Goal: Obtain resource: Download file/media

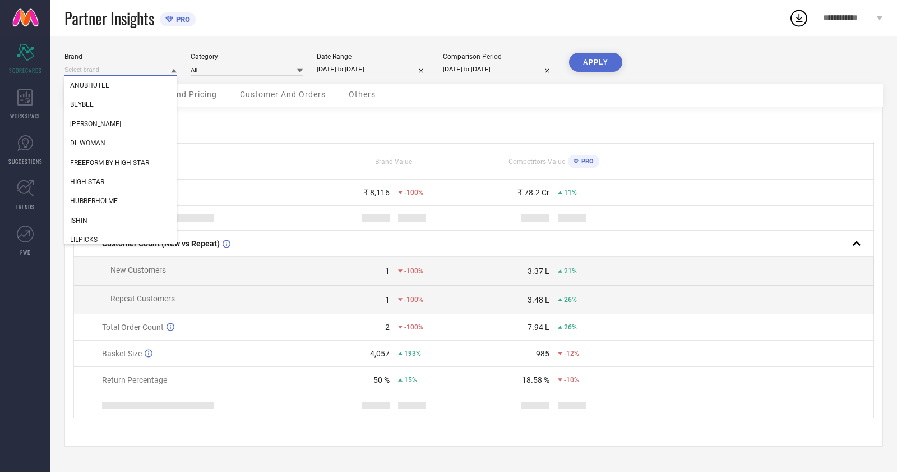
click at [87, 64] on input at bounding box center [120, 70] width 112 height 12
click at [107, 218] on div "ISHIN" at bounding box center [120, 220] width 112 height 19
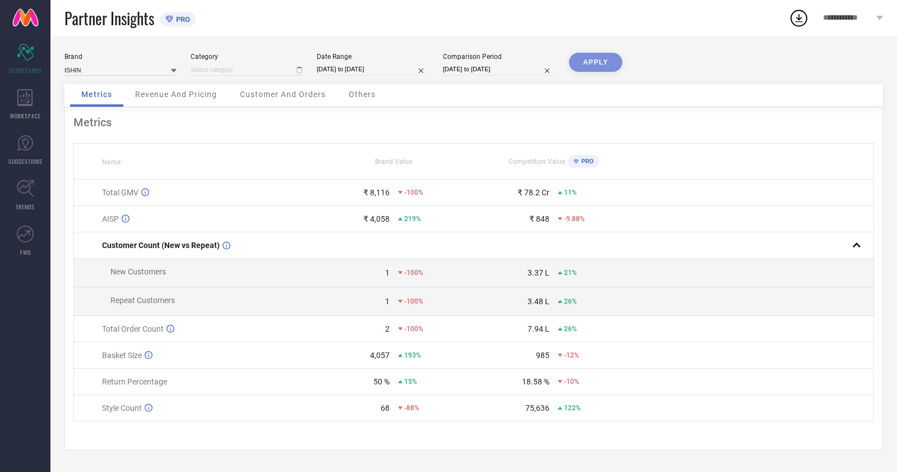
type input "All"
click at [373, 70] on input "[DATE] to [DATE]" at bounding box center [373, 69] width 112 height 12
select select "6"
select select "2025"
select select "7"
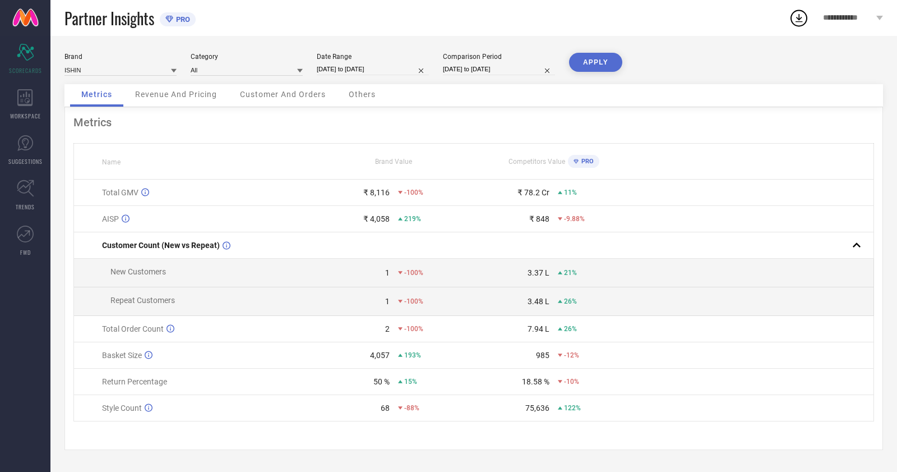
select select "2025"
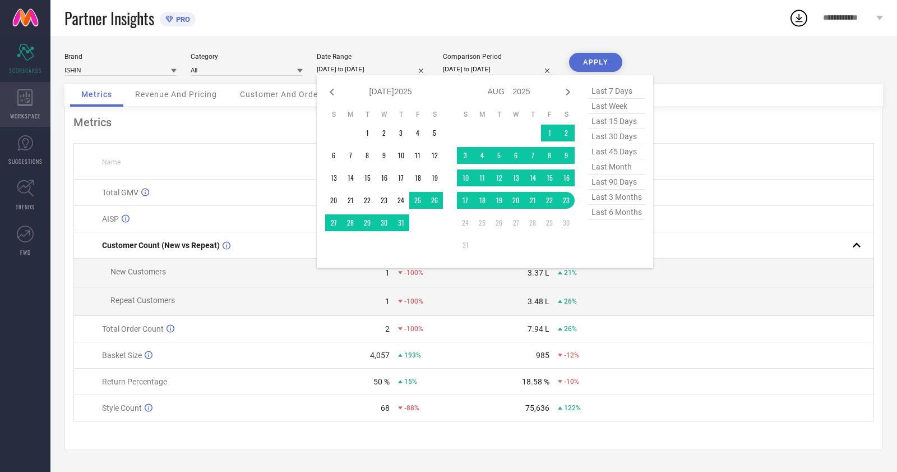
click at [14, 112] on span "WORKSPACE" at bounding box center [25, 116] width 31 height 8
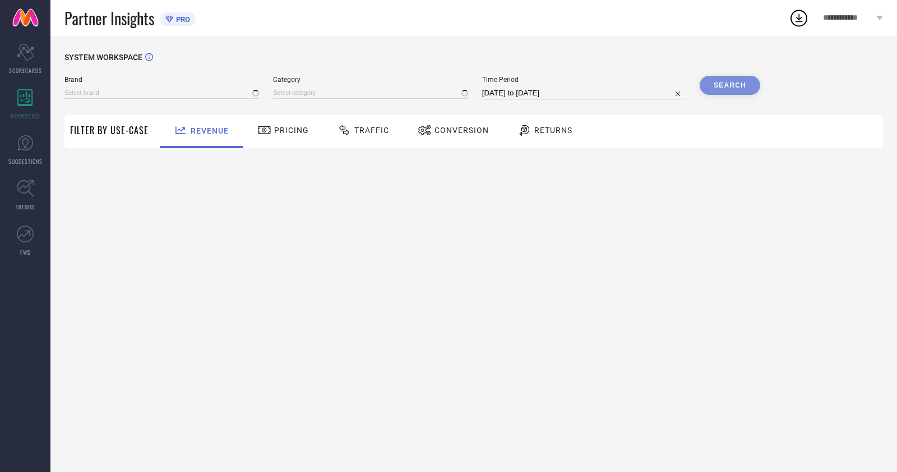
type input "ANUBHUTEE"
type input "All"
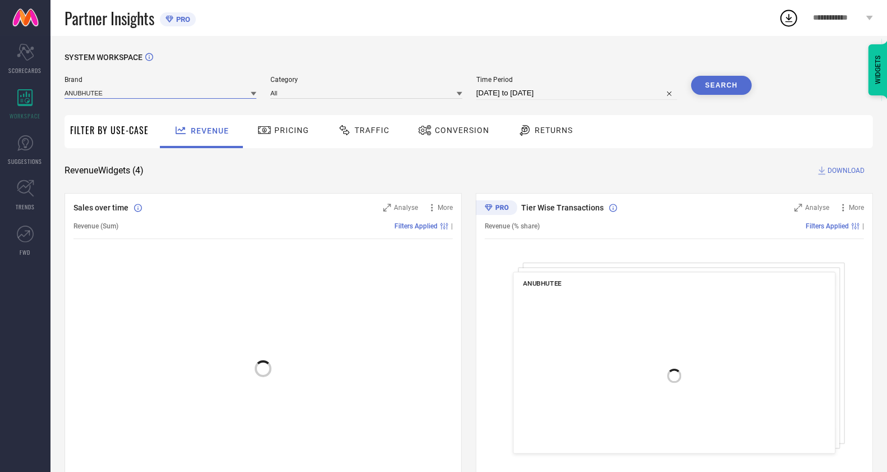
click at [128, 92] on input at bounding box center [160, 93] width 192 height 12
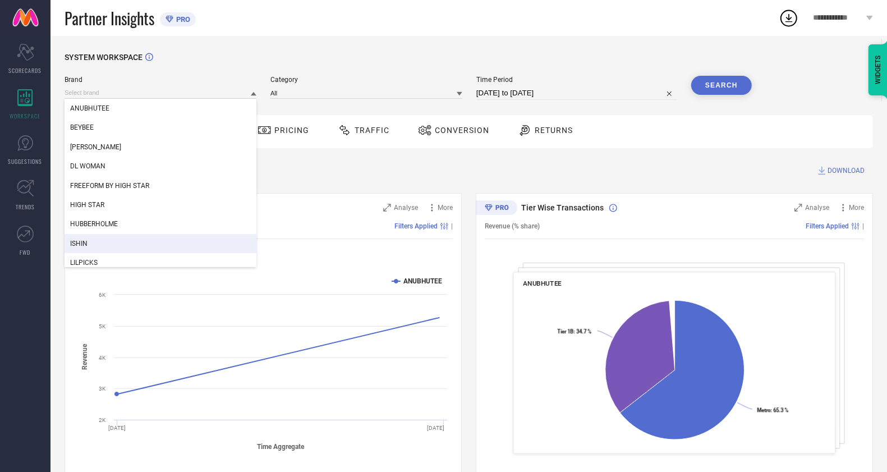
click at [89, 246] on div "ISHIN" at bounding box center [160, 243] width 192 height 19
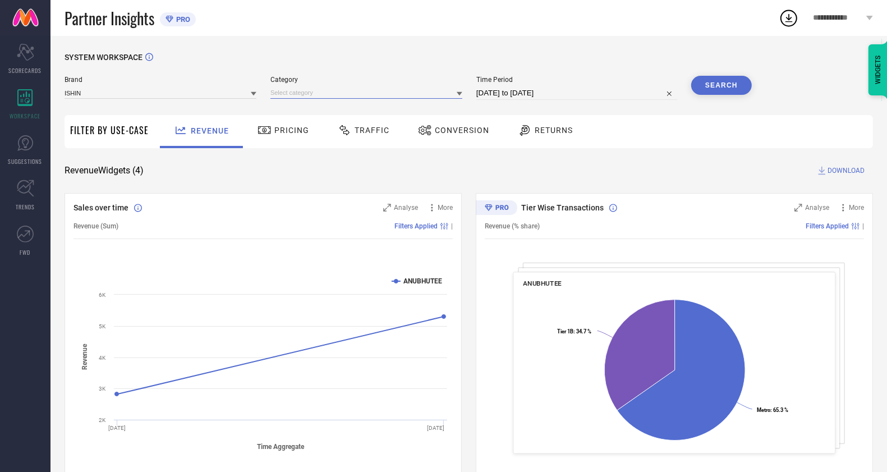
click at [354, 94] on input at bounding box center [366, 93] width 192 height 12
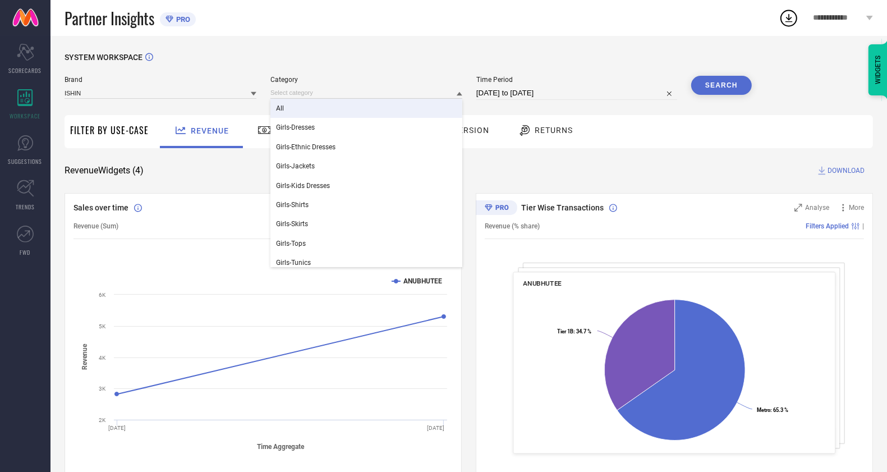
drag, startPoint x: 339, startPoint y: 109, endPoint x: 386, endPoint y: 104, distance: 47.4
click at [339, 109] on div "All" at bounding box center [366, 108] width 192 height 19
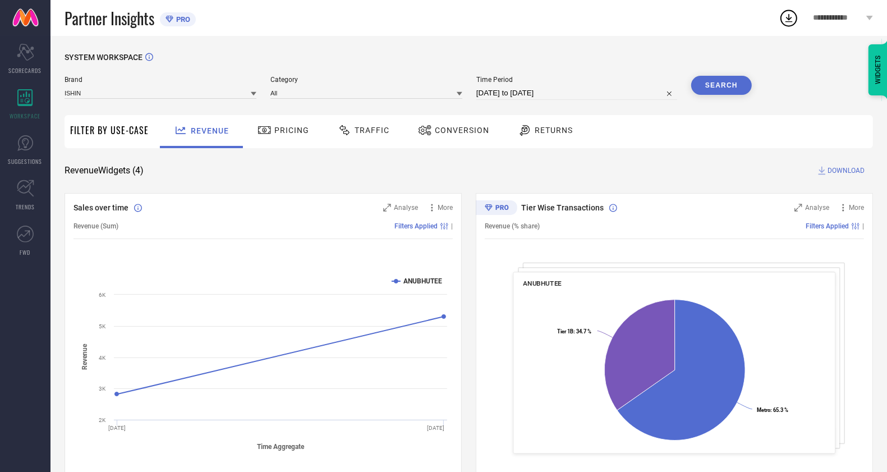
click at [432, 138] on div "Conversion" at bounding box center [453, 130] width 77 height 19
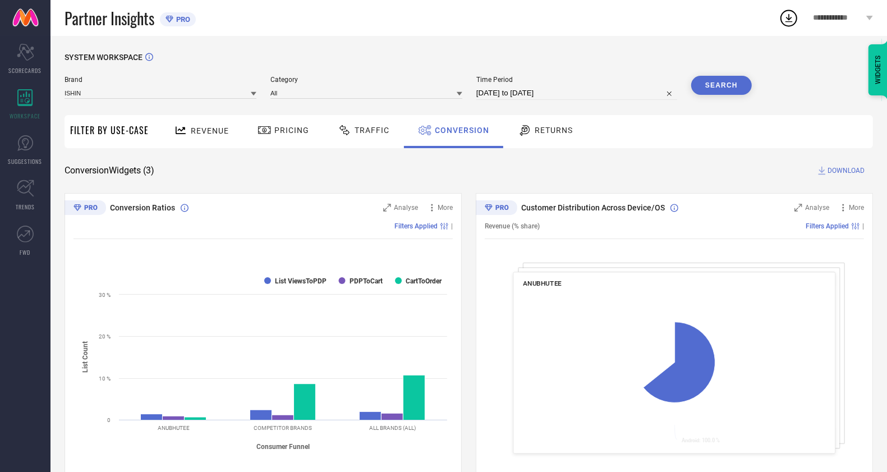
click at [525, 97] on input "[DATE] to [DATE]" at bounding box center [576, 92] width 201 height 13
select select "6"
select select "2025"
select select "7"
select select "2025"
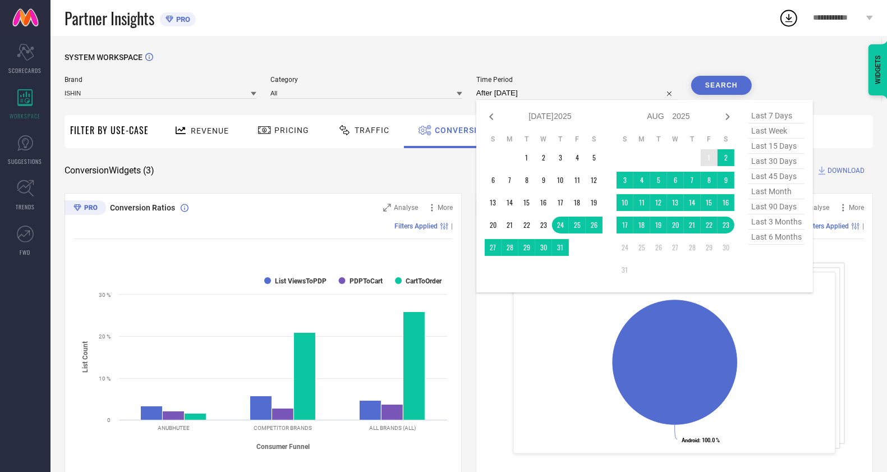
click at [709, 158] on td "1" at bounding box center [708, 157] width 17 height 17
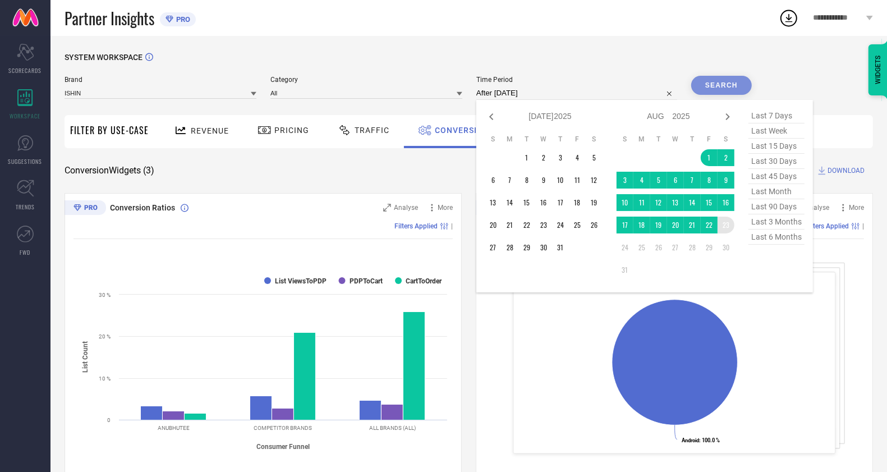
type input "[DATE] to [DATE]"
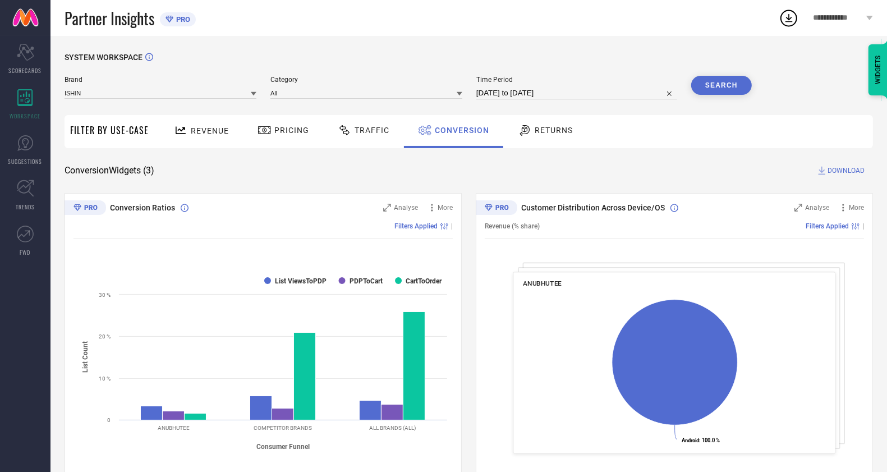
click at [730, 96] on div "Search" at bounding box center [721, 88] width 61 height 24
click at [728, 87] on button "Search" at bounding box center [721, 85] width 61 height 19
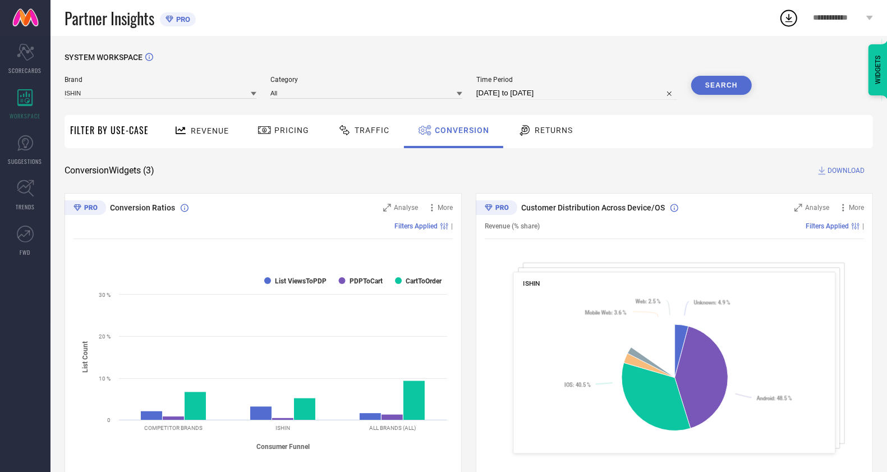
click at [847, 168] on span "DOWNLOAD" at bounding box center [845, 170] width 37 height 11
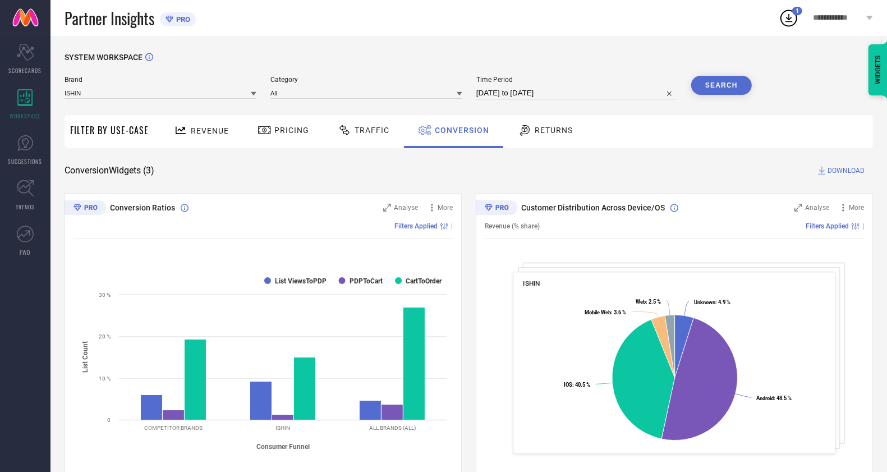
click at [574, 178] on div "SYSTEM WORKSPACE Brand ISHIN Category All Time Period 01-08-2025 to 23-08-2025 …" at bounding box center [468, 410] width 808 height 715
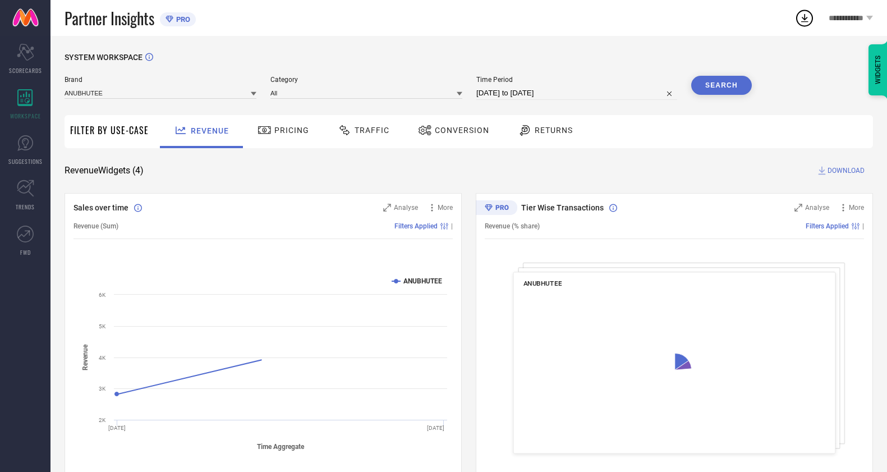
click at [458, 127] on span "Conversion" at bounding box center [462, 130] width 54 height 9
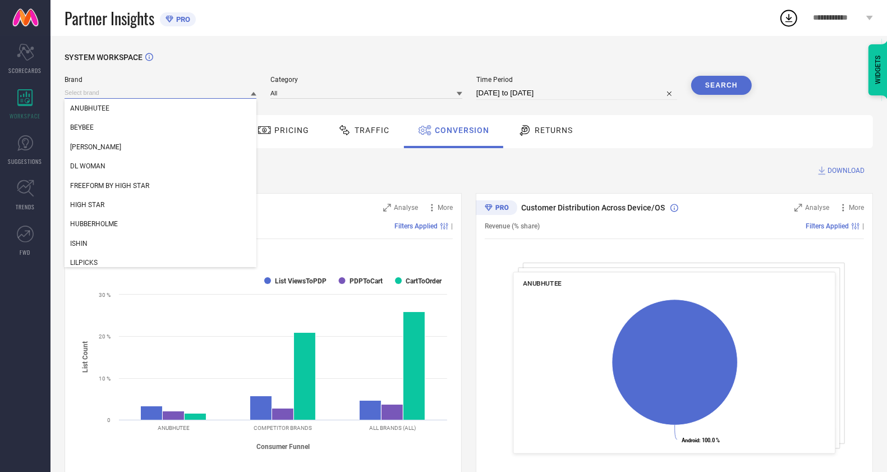
click at [163, 96] on input at bounding box center [160, 93] width 192 height 12
click at [103, 243] on div "ISHIN" at bounding box center [160, 243] width 192 height 19
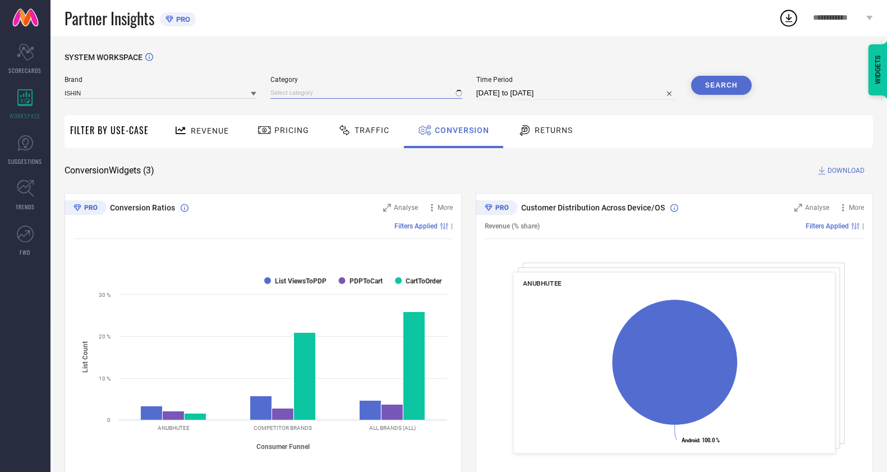
click at [352, 93] on input at bounding box center [366, 93] width 192 height 12
click at [644, 167] on div "Conversion Widgets ( 3 ) DOWNLOAD" at bounding box center [468, 170] width 808 height 11
click at [562, 87] on input "[DATE] to [DATE]" at bounding box center [576, 92] width 201 height 13
select select "6"
select select "2025"
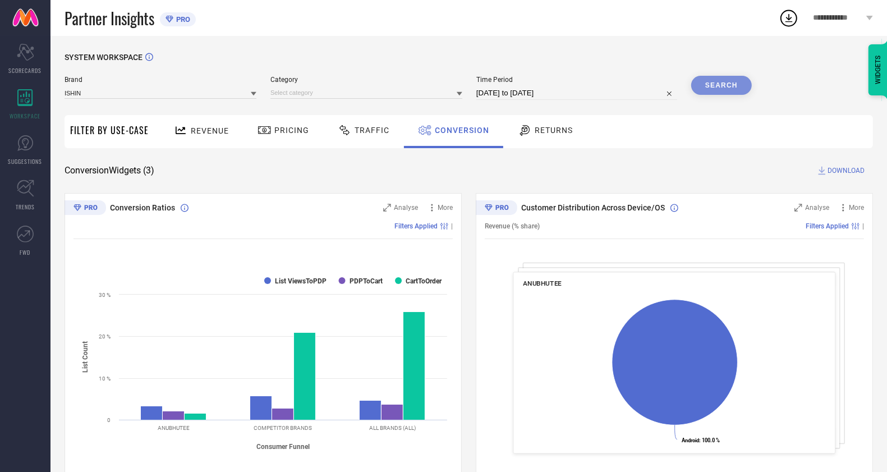
select select "7"
select select "2025"
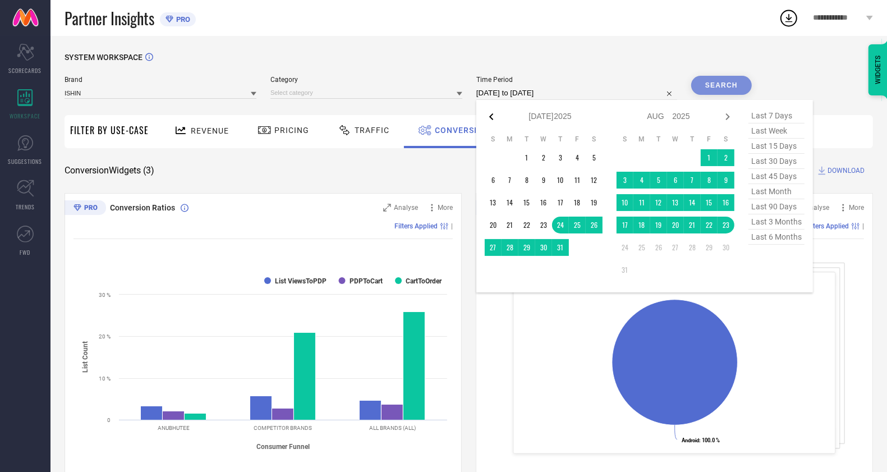
click at [492, 116] on icon at bounding box center [490, 116] width 13 height 13
select select "5"
select select "2025"
select select "6"
select select "2025"
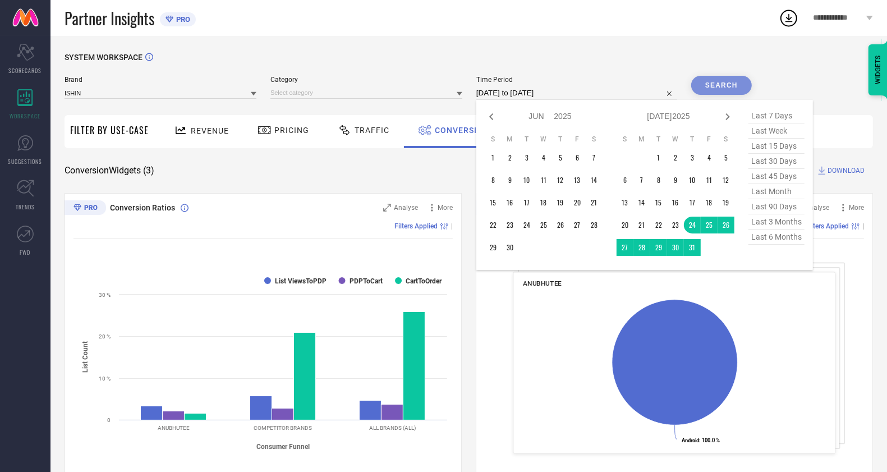
click at [491, 115] on icon at bounding box center [490, 116] width 13 height 13
select select "4"
select select "2025"
select select "5"
select select "2025"
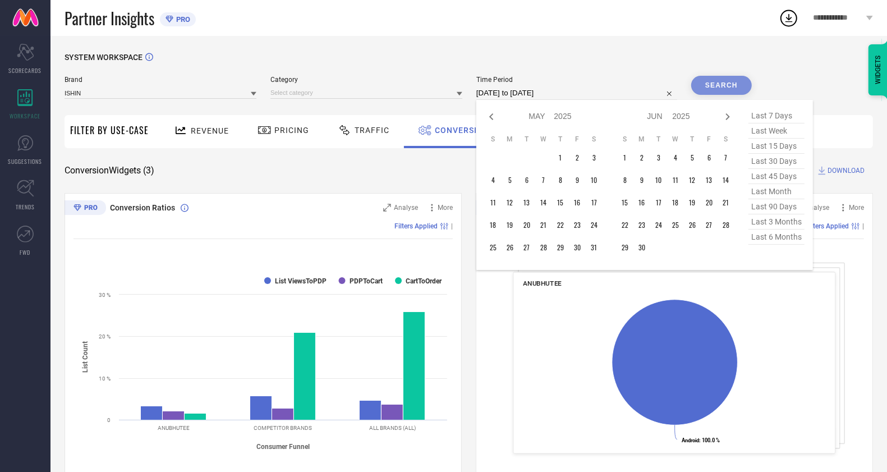
click at [491, 115] on icon at bounding box center [490, 116] width 13 height 13
select select "3"
select select "2025"
select select "4"
select select "2025"
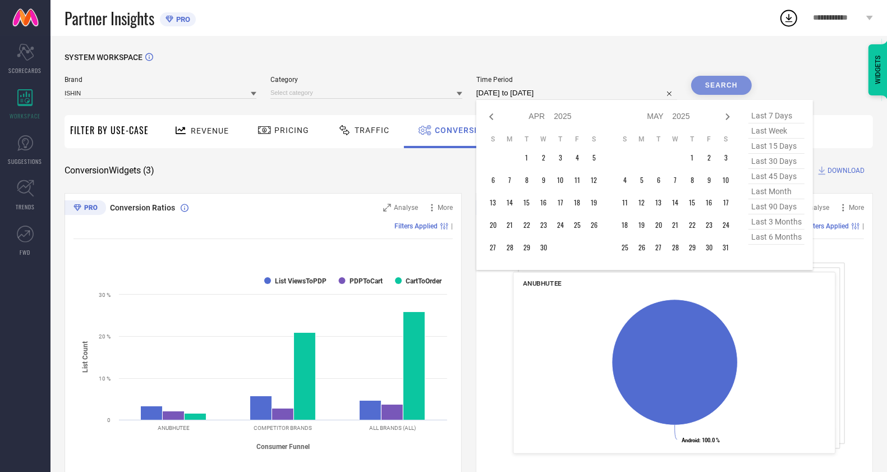
click at [491, 115] on icon at bounding box center [490, 116] width 13 height 13
select select "2"
select select "2025"
select select "3"
select select "2025"
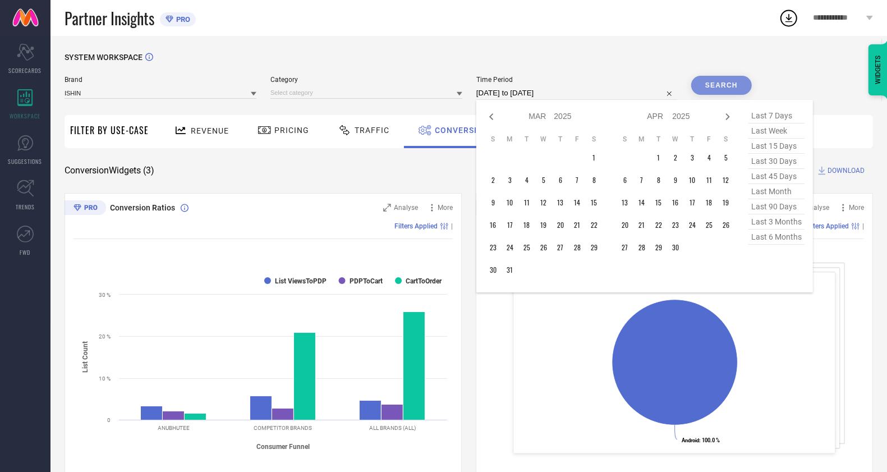
click at [491, 115] on icon at bounding box center [490, 116] width 13 height 13
select select "2025"
select select "1"
select select "2025"
click at [491, 115] on icon at bounding box center [490, 116] width 13 height 13
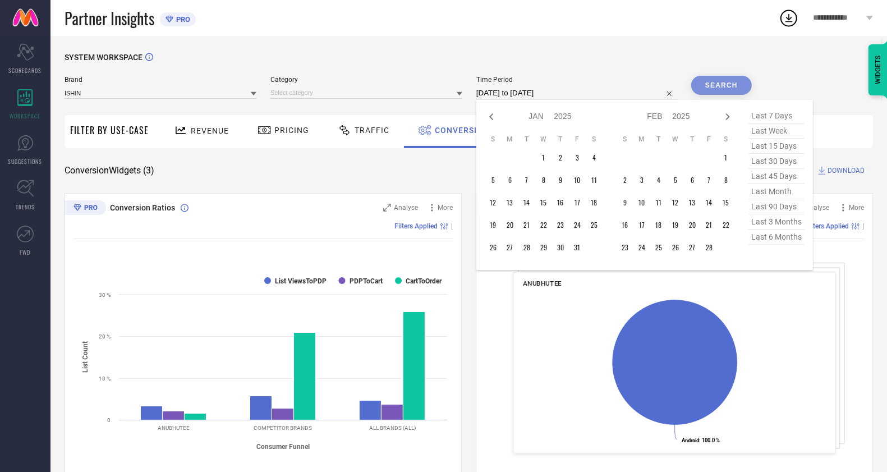
select select "11"
select select "2024"
select select "2025"
click at [491, 115] on icon at bounding box center [490, 116] width 13 height 13
select select "10"
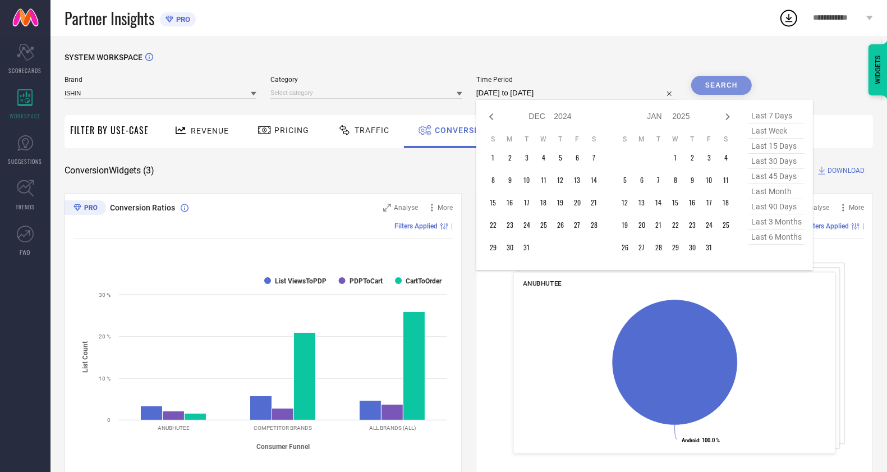
select select "2024"
select select "11"
select select "2024"
click at [491, 115] on icon at bounding box center [490, 116] width 13 height 13
select select "9"
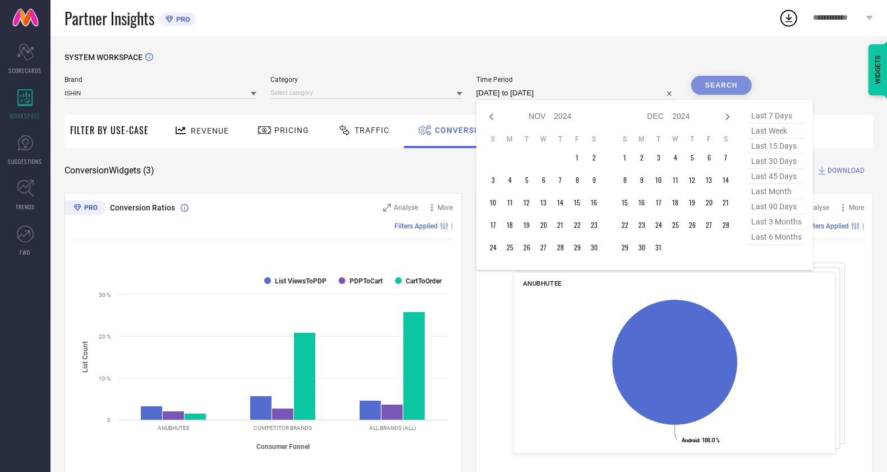
select select "2024"
select select "10"
select select "2024"
drag, startPoint x: 525, startPoint y: 158, endPoint x: 551, endPoint y: 173, distance: 29.9
click at [526, 158] on td "1" at bounding box center [526, 157] width 17 height 17
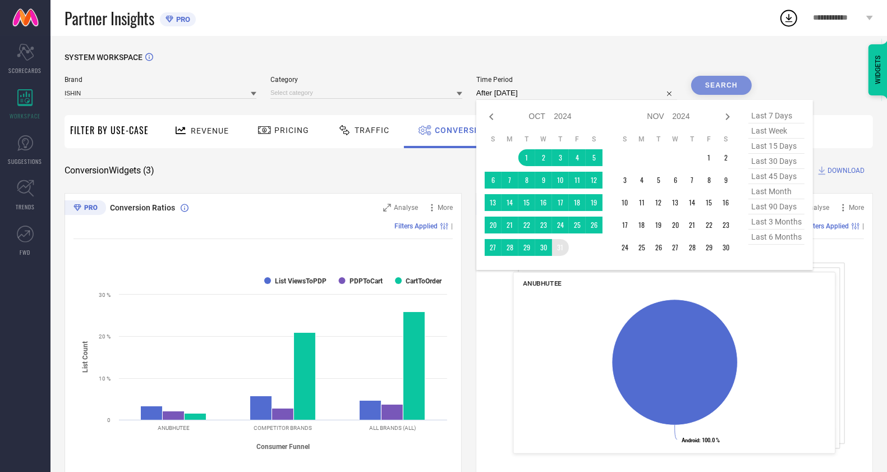
type input "[DATE] to [DATE]"
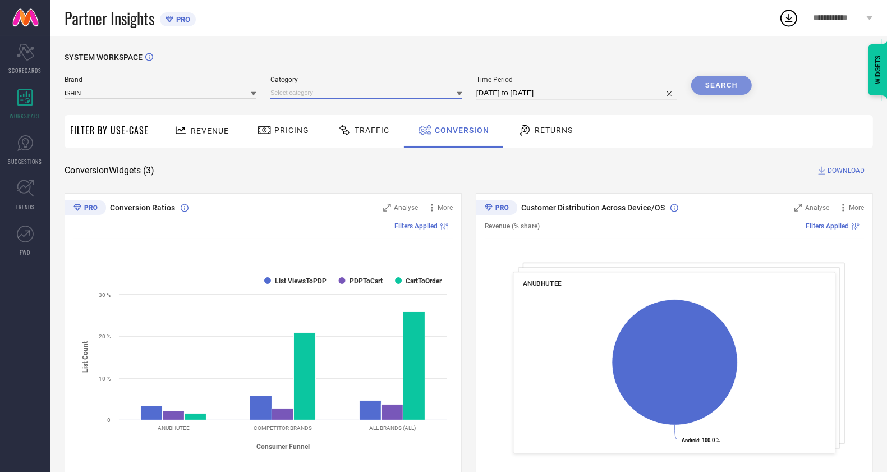
click at [308, 93] on input at bounding box center [366, 93] width 192 height 12
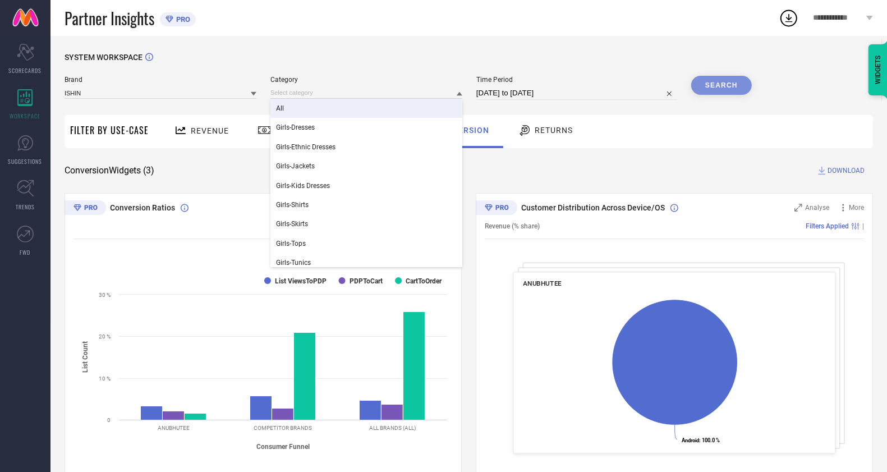
click at [319, 110] on div "All" at bounding box center [366, 108] width 192 height 19
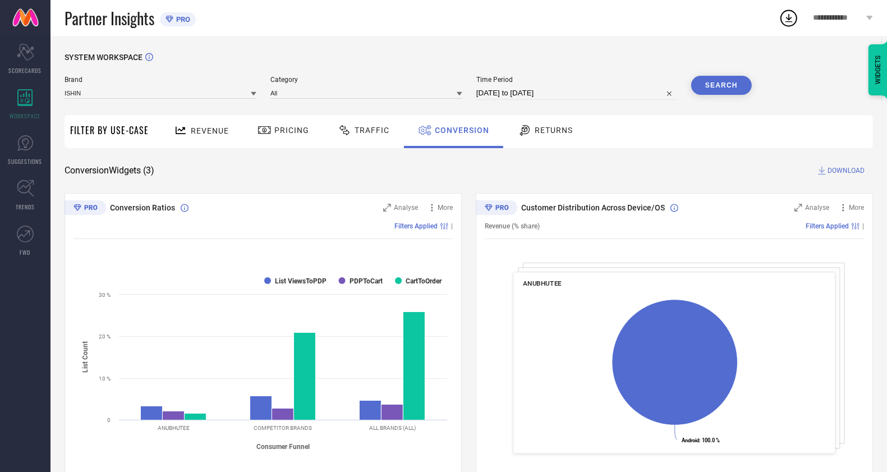
click at [724, 90] on button "Search" at bounding box center [721, 85] width 61 height 19
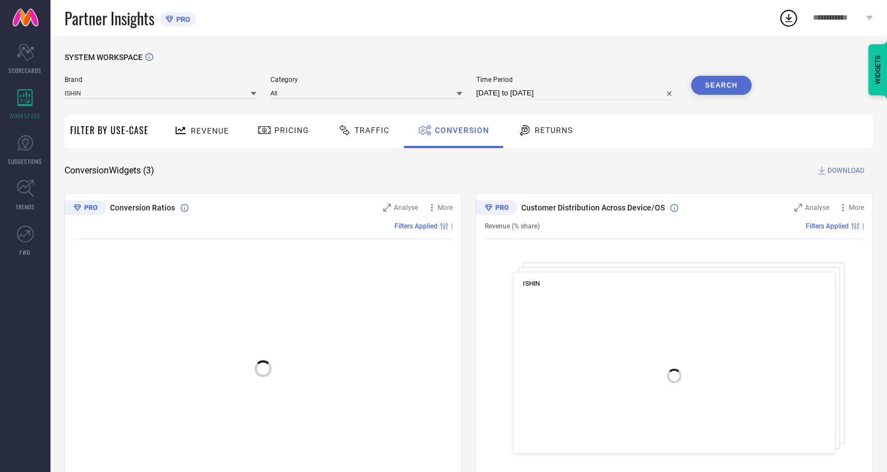
click at [836, 173] on span "DOWNLOAD" at bounding box center [845, 170] width 37 height 11
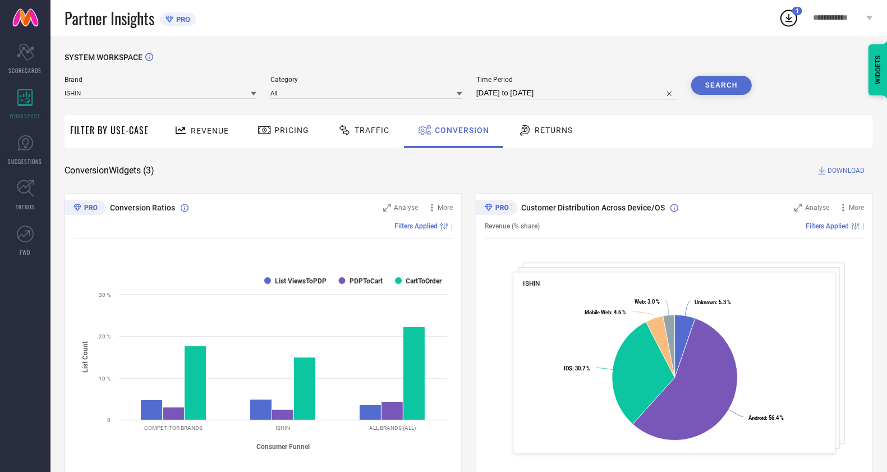
click at [717, 163] on div "SYSTEM WORKSPACE Brand ISHIN Category All Time Period [DATE] to [DATE] Search F…" at bounding box center [468, 410] width 808 height 715
click at [834, 168] on span "DOWNLOAD" at bounding box center [845, 170] width 37 height 11
click at [610, 163] on div "SYSTEM WORKSPACE Brand ISHIN Category All Time Period [DATE] to [DATE] Search F…" at bounding box center [468, 410] width 808 height 715
click at [571, 86] on div "Time Period [DATE] to [DATE]" at bounding box center [576, 88] width 201 height 24
click at [570, 94] on input "[DATE] to [DATE]" at bounding box center [576, 92] width 201 height 13
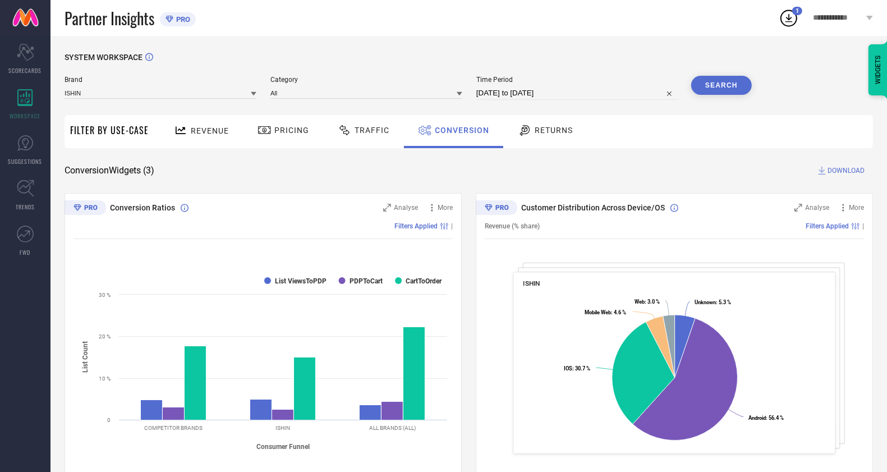
select select "9"
select select "2024"
select select "10"
select select "2024"
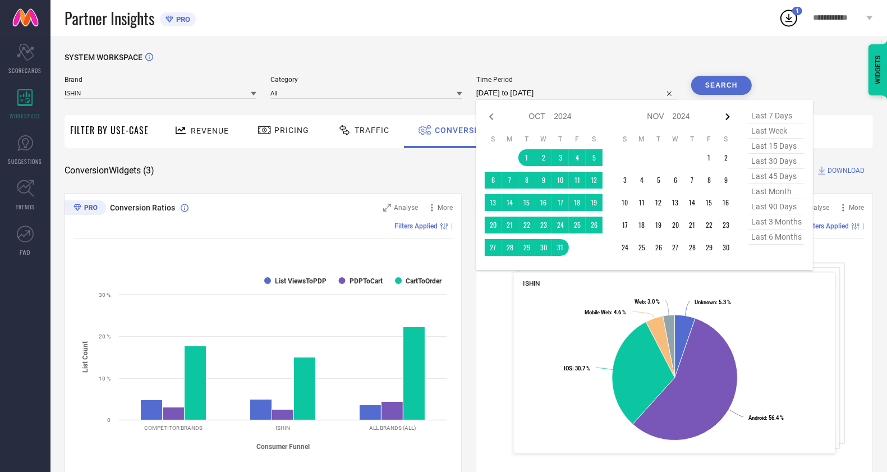
click at [725, 122] on icon at bounding box center [727, 116] width 13 height 13
select select "10"
select select "2024"
select select "11"
select select "2024"
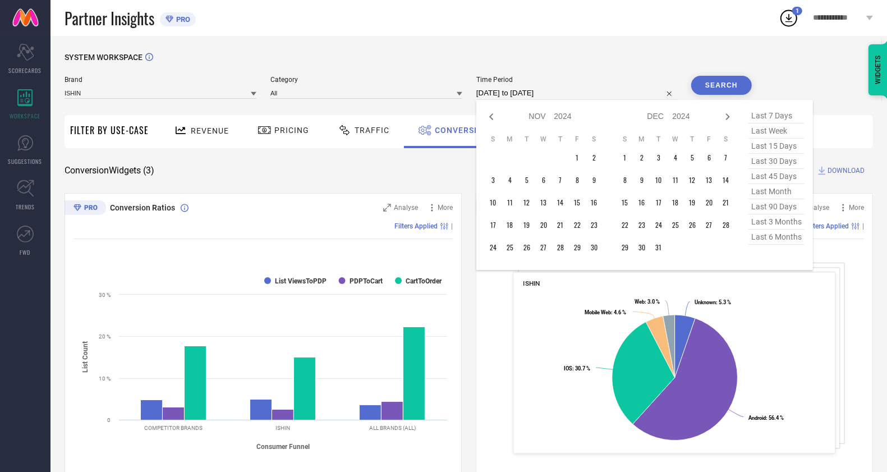
click at [725, 122] on icon at bounding box center [727, 116] width 13 height 13
select select "11"
select select "2024"
select select "2025"
click at [725, 122] on icon at bounding box center [727, 116] width 13 height 13
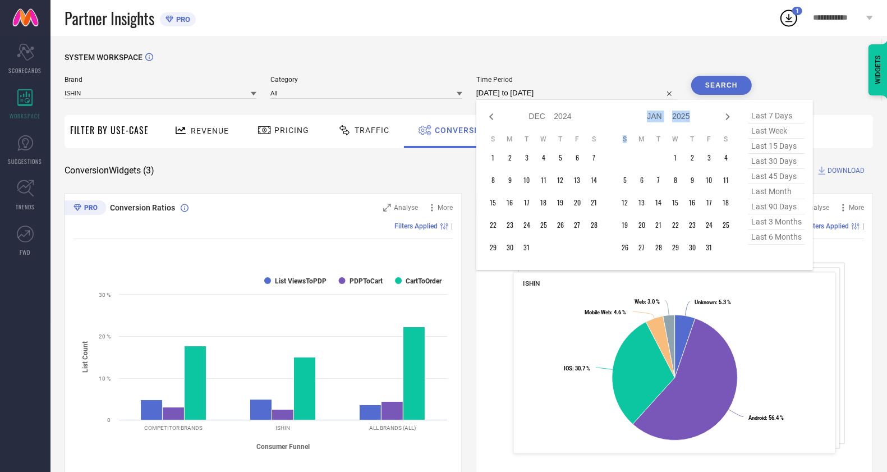
select select "2025"
select select "1"
select select "2025"
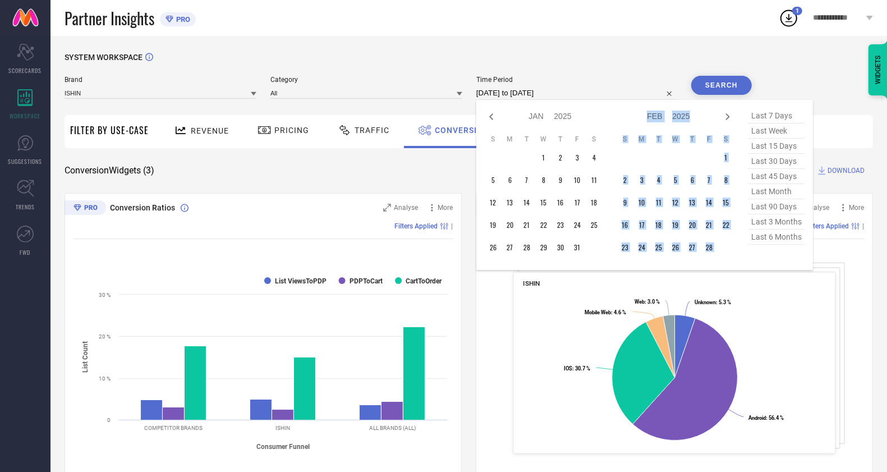
click at [725, 122] on icon at bounding box center [727, 116] width 13 height 13
select select "1"
select select "2025"
select select "2"
select select "2025"
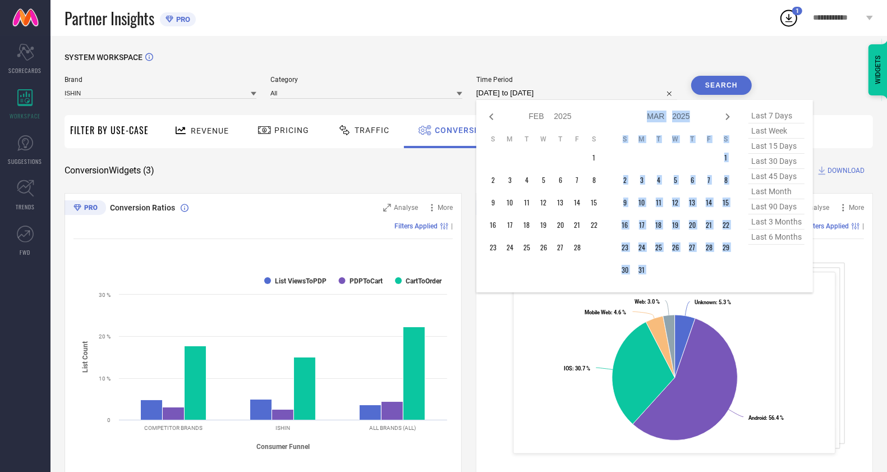
click at [725, 122] on icon at bounding box center [727, 116] width 13 height 13
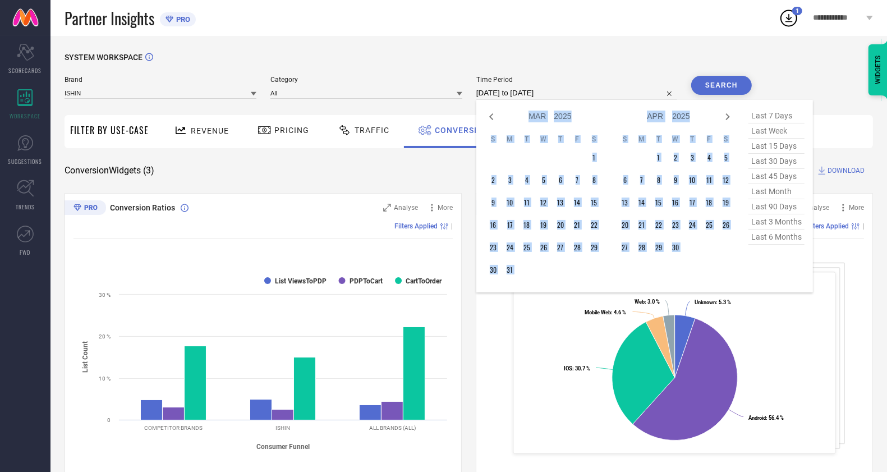
click at [725, 122] on icon at bounding box center [727, 116] width 13 height 13
select select "3"
select select "2025"
select select "4"
select select "2025"
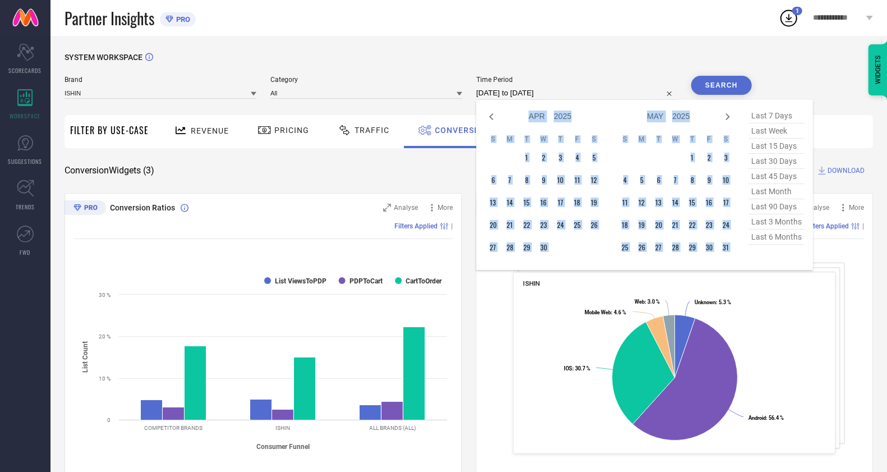
click at [725, 122] on icon at bounding box center [727, 116] width 13 height 13
select select "4"
select select "2025"
select select "5"
select select "2025"
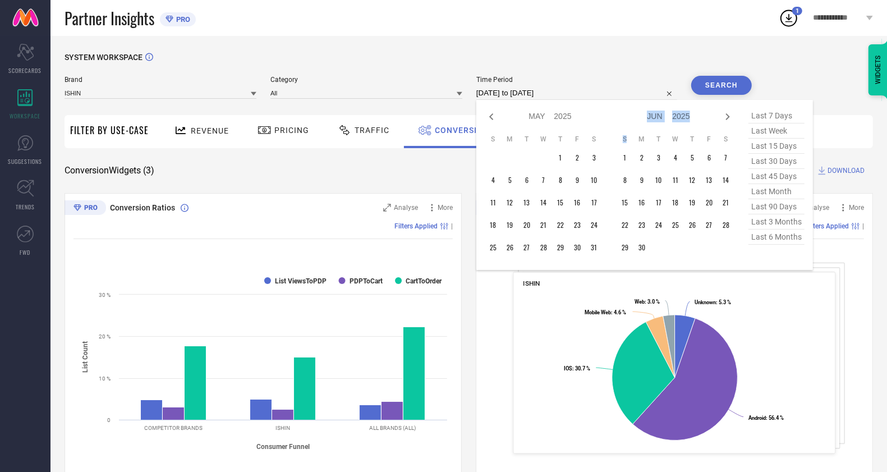
click at [725, 122] on icon at bounding box center [727, 116] width 13 height 13
select select "5"
select select "2025"
select select "6"
select select "2025"
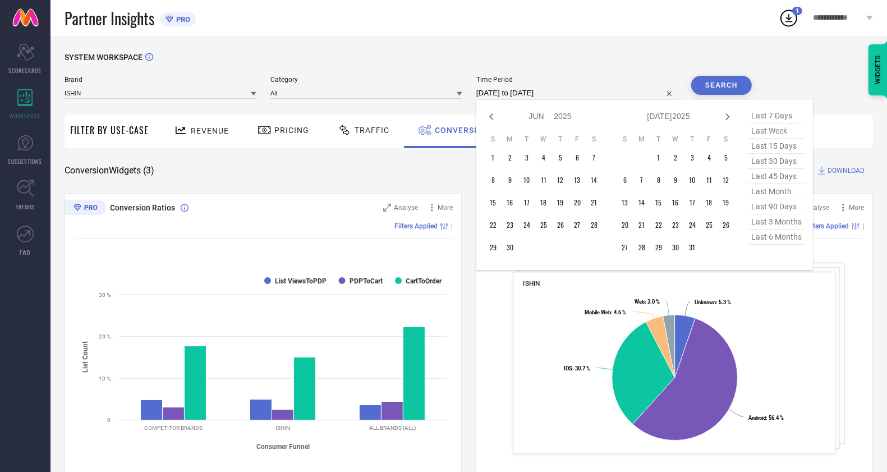
click at [725, 122] on icon at bounding box center [727, 116] width 13 height 13
select select "6"
select select "2025"
select select "7"
select select "2025"
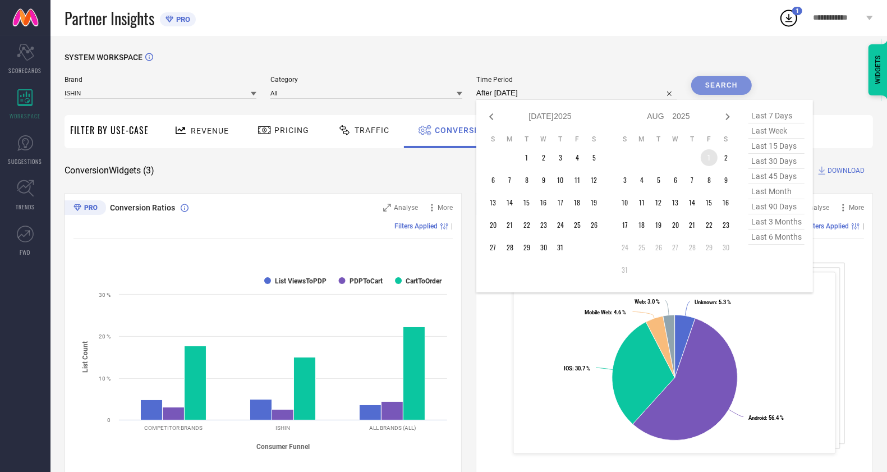
click at [712, 159] on td "1" at bounding box center [708, 157] width 17 height 17
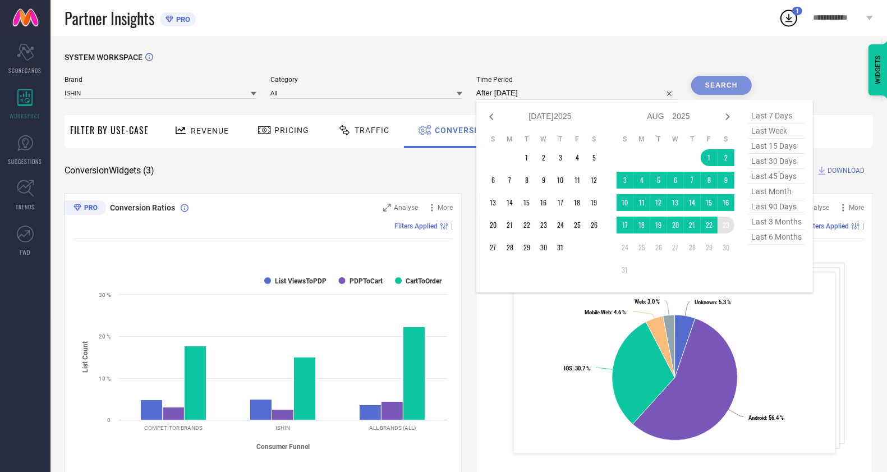
type input "[DATE] to [DATE]"
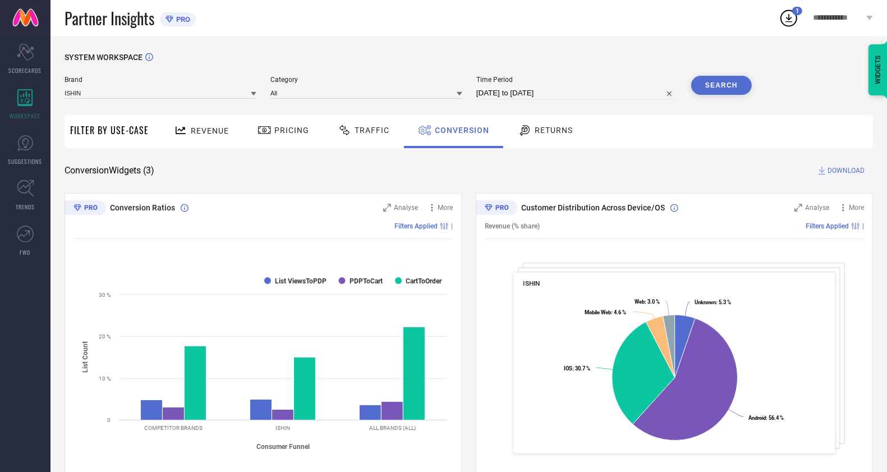
click at [721, 90] on button "Search" at bounding box center [721, 85] width 61 height 19
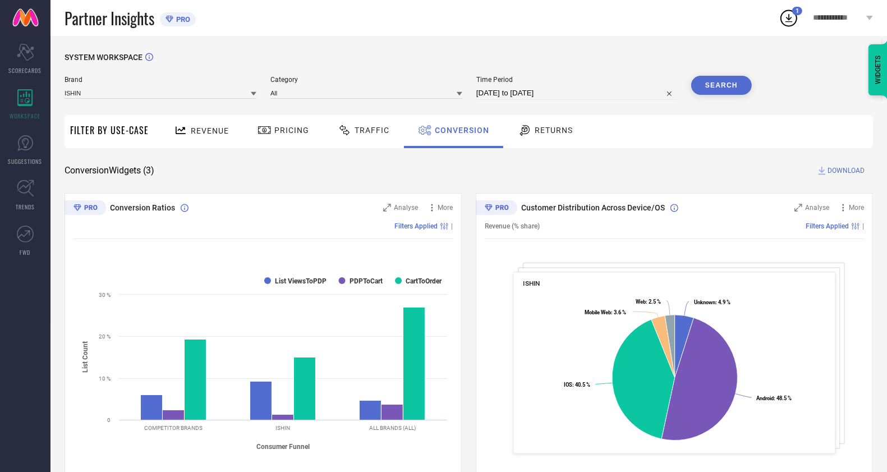
click at [853, 171] on span "DOWNLOAD" at bounding box center [845, 170] width 37 height 11
